Goal: Information Seeking & Learning: Learn about a topic

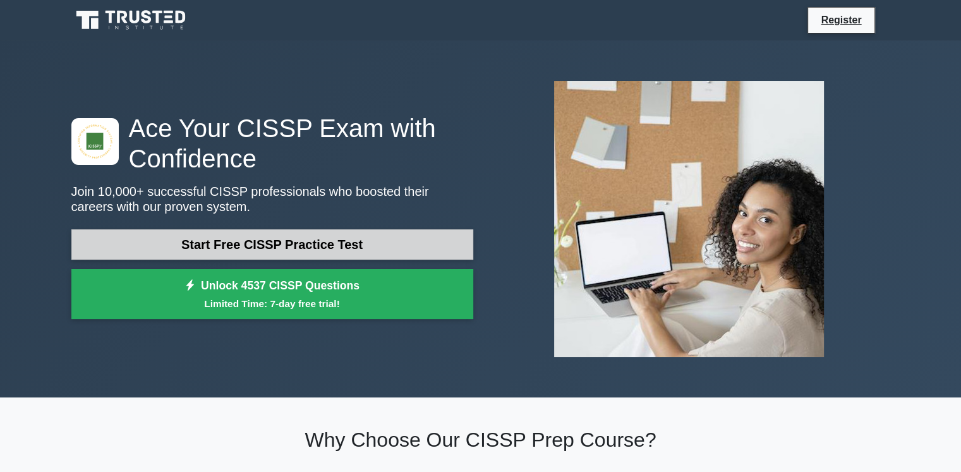
click at [418, 239] on link "Start Free CISSP Practice Test" at bounding box center [272, 244] width 402 height 30
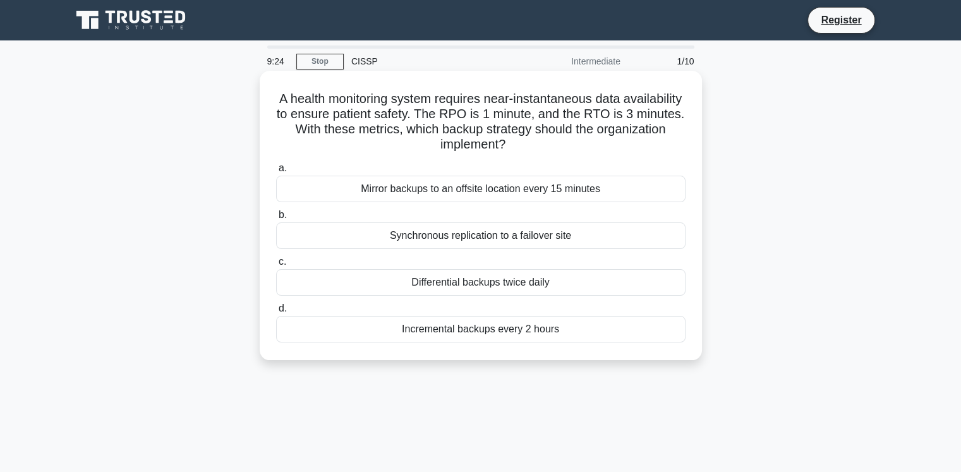
click at [544, 241] on div "Synchronous replication to a failover site" at bounding box center [481, 235] width 410 height 27
click at [276, 219] on input "b. Synchronous replication to a failover site" at bounding box center [276, 215] width 0 height 8
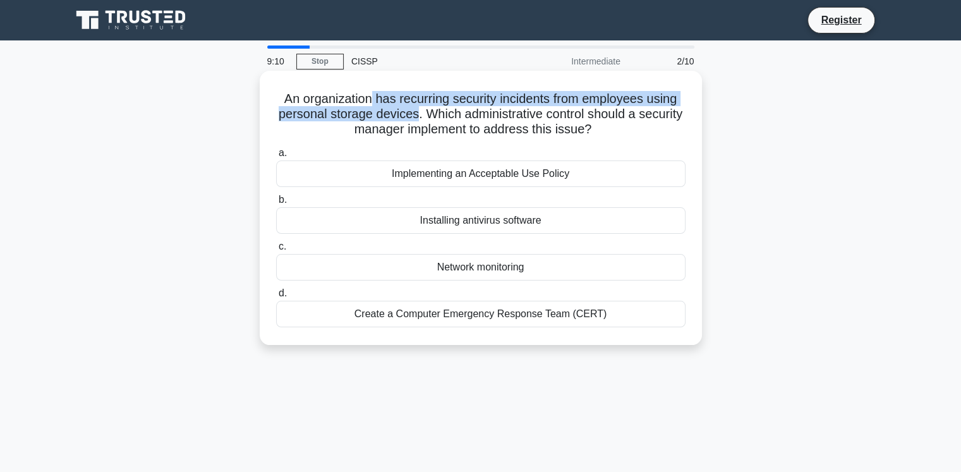
drag, startPoint x: 376, startPoint y: 104, endPoint x: 440, endPoint y: 114, distance: 64.5
click at [440, 114] on h5 "An organization has recurring security incidents from employees using personal …" at bounding box center [481, 114] width 412 height 47
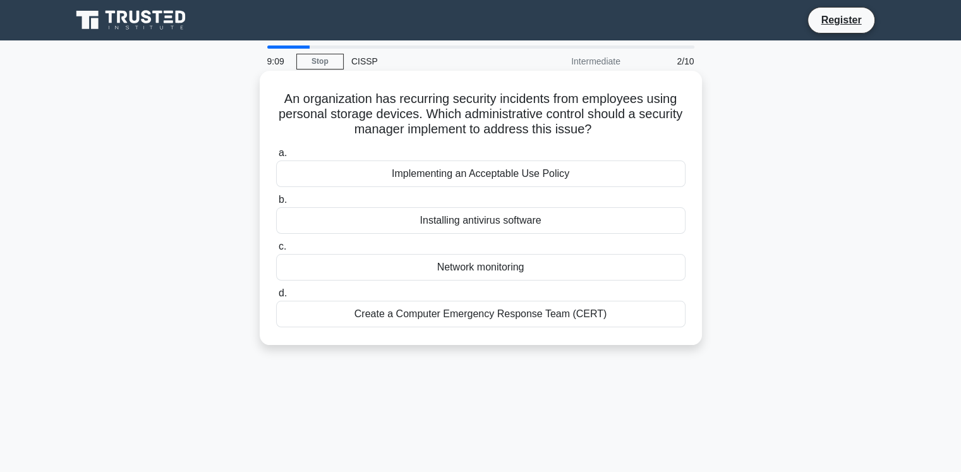
click at [474, 108] on h5 "An organization has recurring security incidents from employees using personal …" at bounding box center [481, 114] width 412 height 47
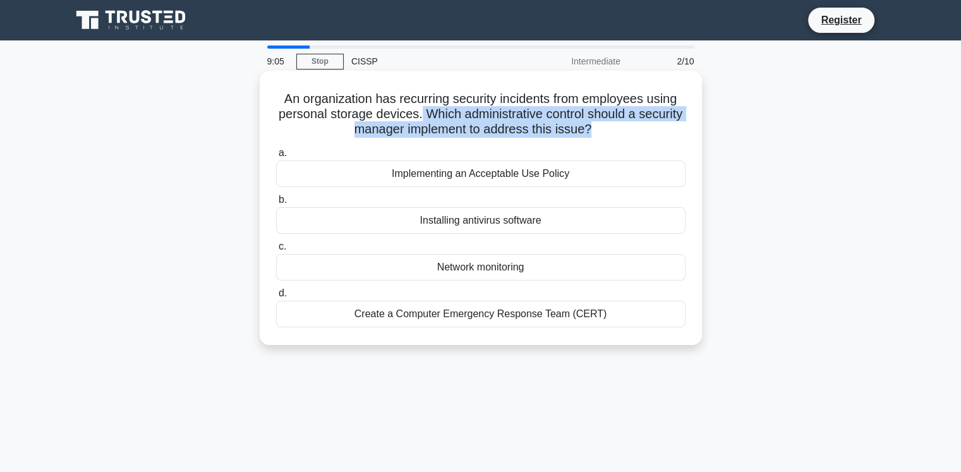
drag, startPoint x: 450, startPoint y: 113, endPoint x: 616, endPoint y: 127, distance: 166.2
click at [616, 127] on h5 "An organization has recurring security incidents from employees using personal …" at bounding box center [481, 114] width 412 height 47
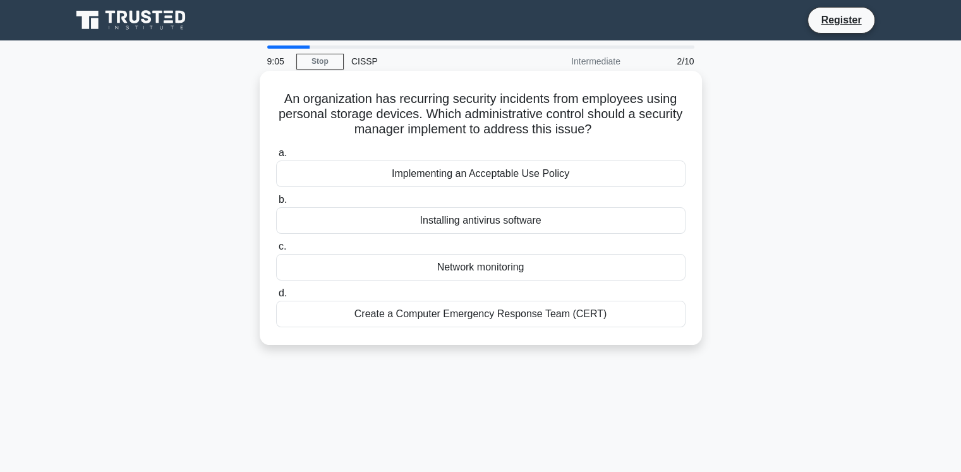
click at [607, 130] on icon ".spinner_0XTQ{transform-origin:center;animation:spinner_y6GP .75s linear infini…" at bounding box center [599, 130] width 15 height 15
click at [511, 261] on div "Network monitoring" at bounding box center [481, 267] width 410 height 27
click at [276, 251] on input "c. Network monitoring" at bounding box center [276, 247] width 0 height 8
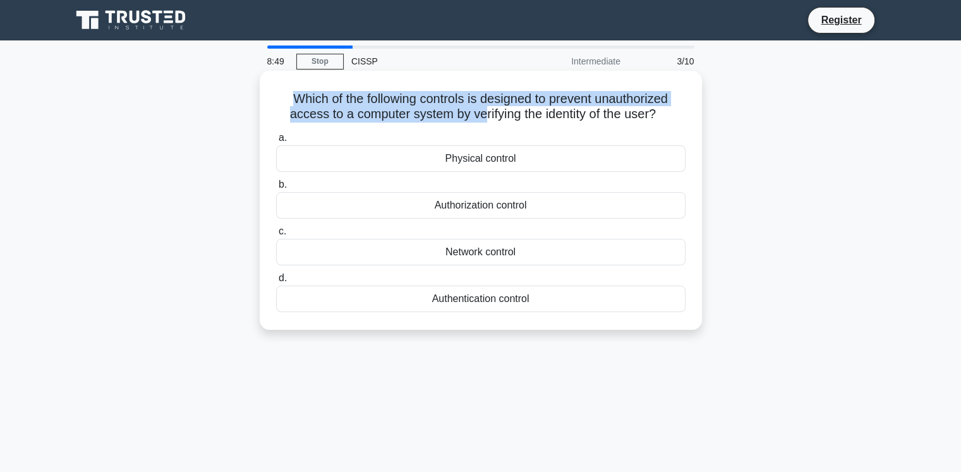
drag, startPoint x: 284, startPoint y: 94, endPoint x: 478, endPoint y: 109, distance: 195.3
click at [478, 109] on h5 "Which of the following controls is designed to prevent unauthorized access to a…" at bounding box center [481, 107] width 412 height 32
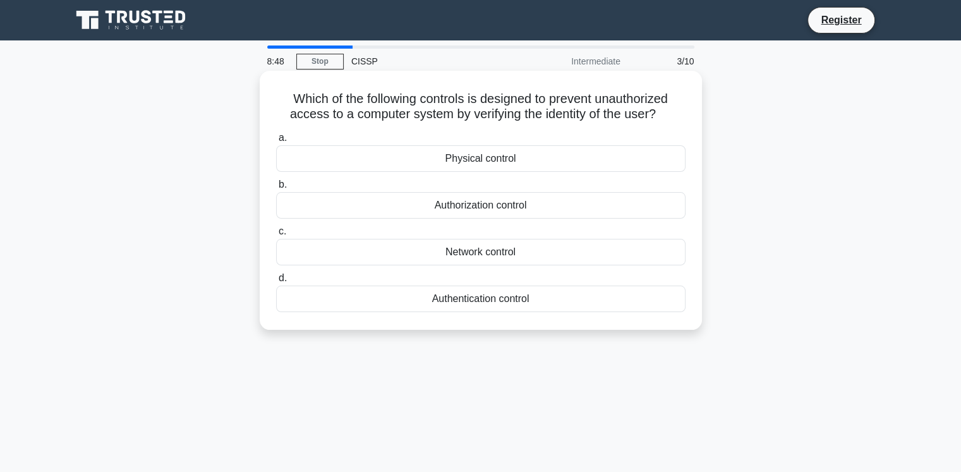
click at [568, 114] on h5 "Which of the following controls is designed to prevent unauthorized access to a…" at bounding box center [481, 107] width 412 height 32
click at [486, 205] on div "Authorization control" at bounding box center [481, 205] width 410 height 27
click at [276, 189] on input "b. Authorization control" at bounding box center [276, 185] width 0 height 8
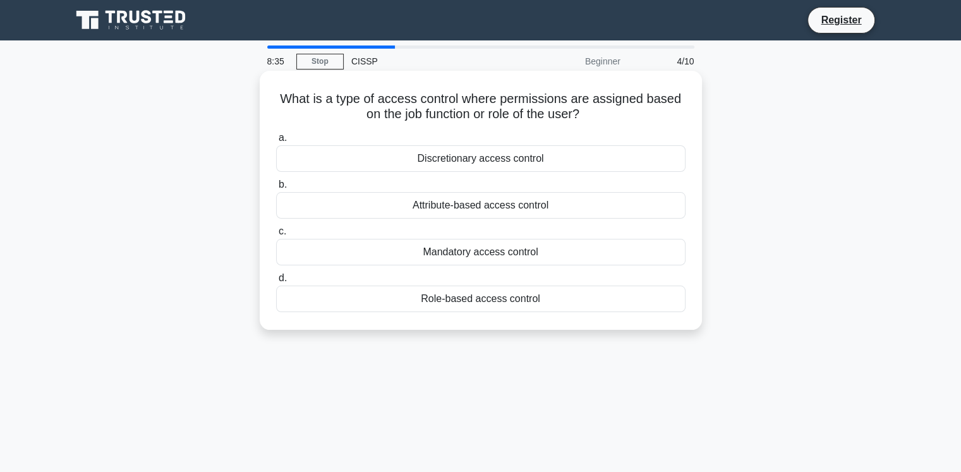
drag, startPoint x: 281, startPoint y: 104, endPoint x: 585, endPoint y: 119, distance: 304.4
click at [585, 119] on h5 "What is a type of access control where permissions are assigned based on the jo…" at bounding box center [481, 107] width 412 height 32
click at [321, 115] on h5 "What is a type of access control where permissions are assigned based on the jo…" at bounding box center [481, 107] width 412 height 32
click at [511, 299] on div "Role-based access control" at bounding box center [481, 299] width 410 height 27
click at [276, 283] on input "d. Role-based access control" at bounding box center [276, 278] width 0 height 8
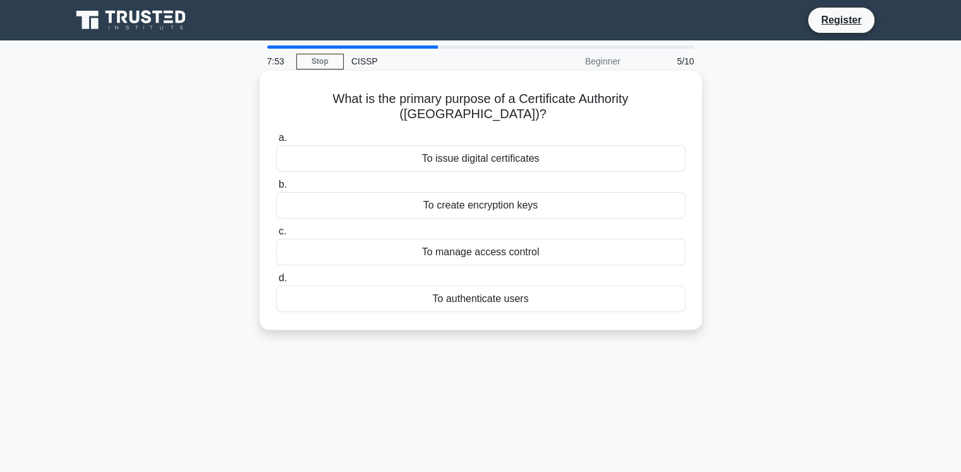
click at [567, 147] on div "To issue digital certificates" at bounding box center [481, 158] width 410 height 27
click at [276, 142] on input "a. To issue digital certificates" at bounding box center [276, 138] width 0 height 8
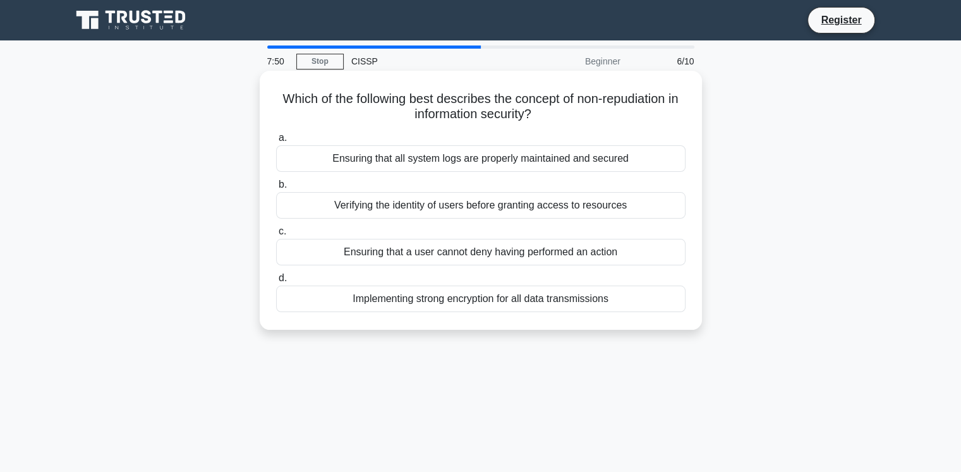
drag, startPoint x: 368, startPoint y: 99, endPoint x: 556, endPoint y: 109, distance: 188.6
click at [556, 109] on h5 "Which of the following best describes the concept of non-repudiation in informa…" at bounding box center [481, 107] width 412 height 32
click at [547, 122] on icon ".spinner_0XTQ{transform-origin:center;animation:spinner_y6GP .75s linear infini…" at bounding box center [539, 114] width 15 height 15
